Goal: Navigation & Orientation: Find specific page/section

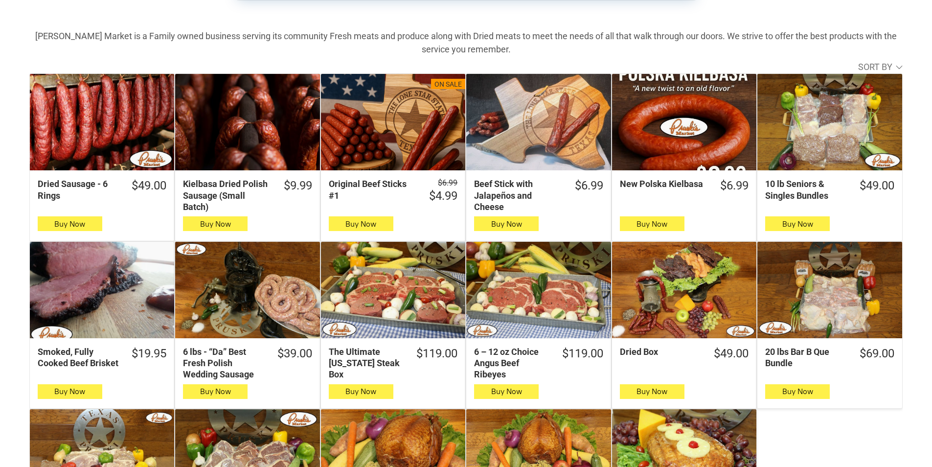
scroll to position [294, 0]
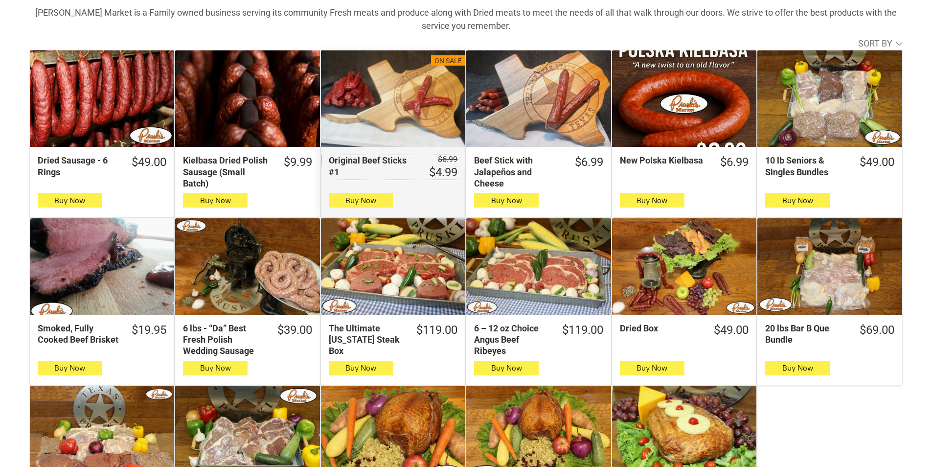
click at [449, 167] on div "$4.99" at bounding box center [443, 172] width 28 height 15
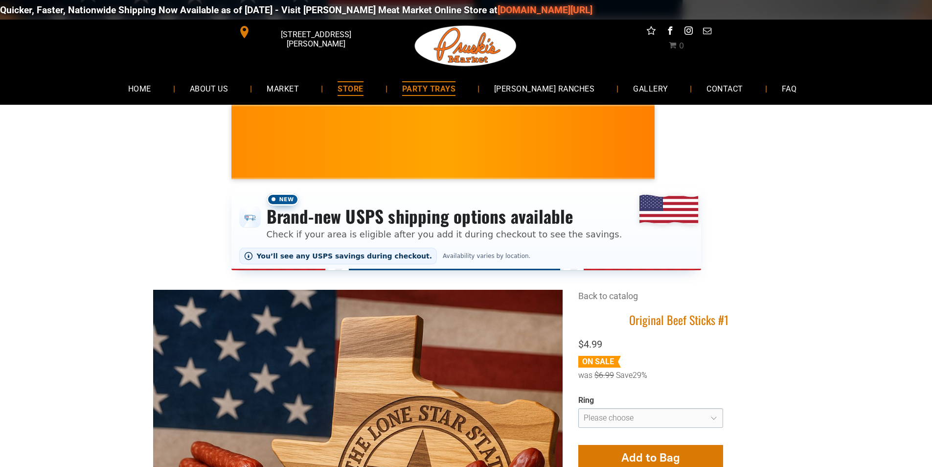
click at [470, 83] on link "PARTY TRAYS" at bounding box center [429, 88] width 83 height 26
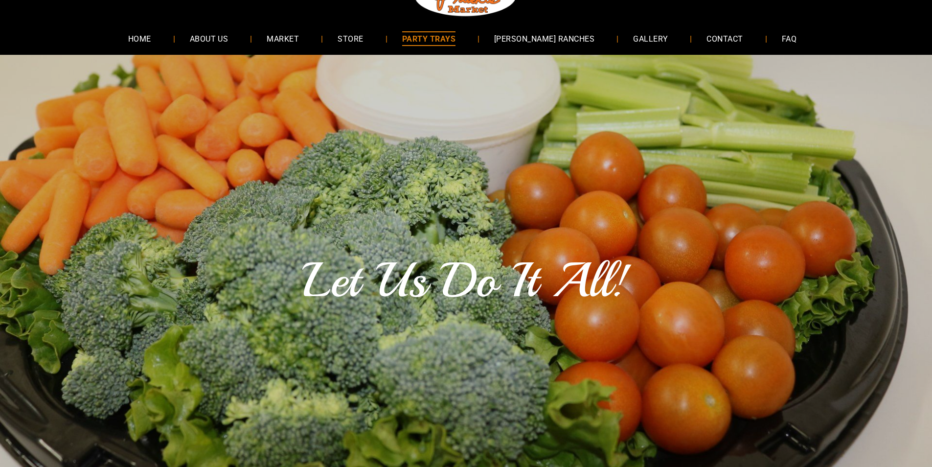
scroll to position [49, 0]
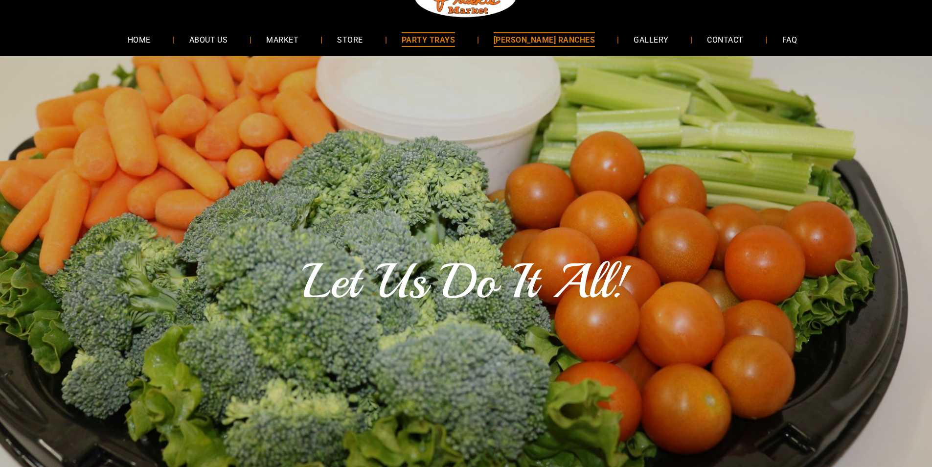
click at [535, 36] on span "[PERSON_NAME] RANCHES" at bounding box center [544, 39] width 101 height 14
